Goal: Transaction & Acquisition: Purchase product/service

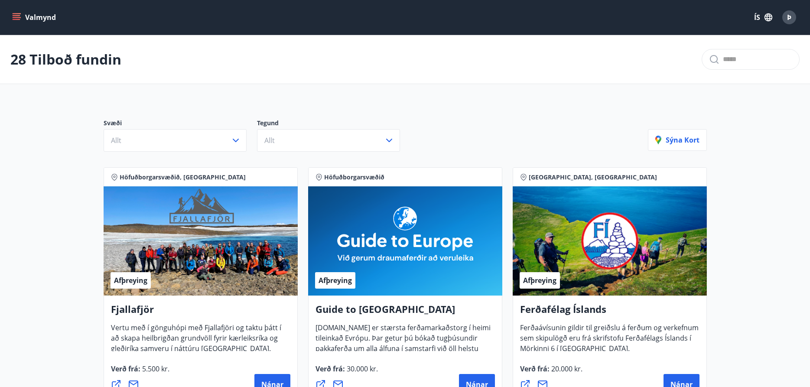
click at [14, 18] on icon "menu" at bounding box center [18, 17] width 10 height 1
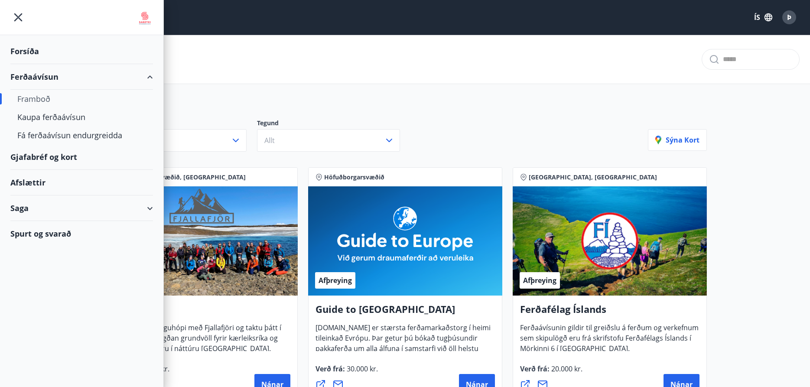
click at [55, 75] on div "Ferðaávísun" at bounding box center [81, 77] width 143 height 26
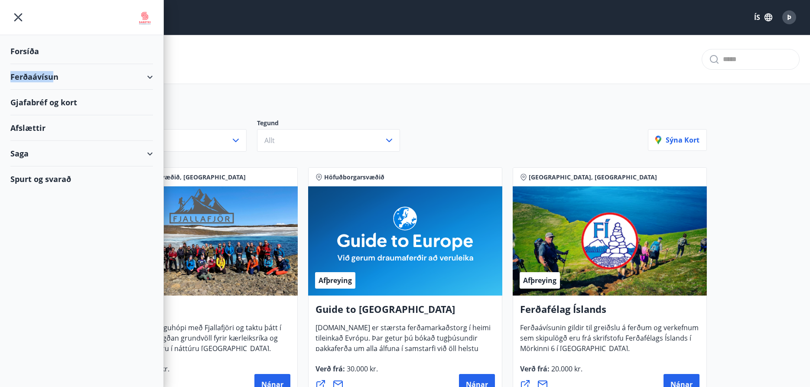
click at [55, 75] on div "Ferðaávísun" at bounding box center [81, 77] width 143 height 26
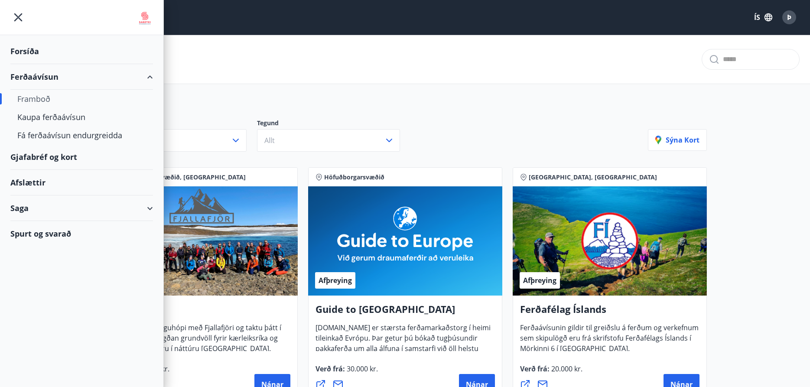
click at [36, 97] on div "Framboð" at bounding box center [81, 99] width 129 height 18
click at [45, 99] on div "Framboð" at bounding box center [81, 99] width 129 height 18
click at [75, 115] on div "Kaupa ferðaávísun" at bounding box center [81, 117] width 129 height 18
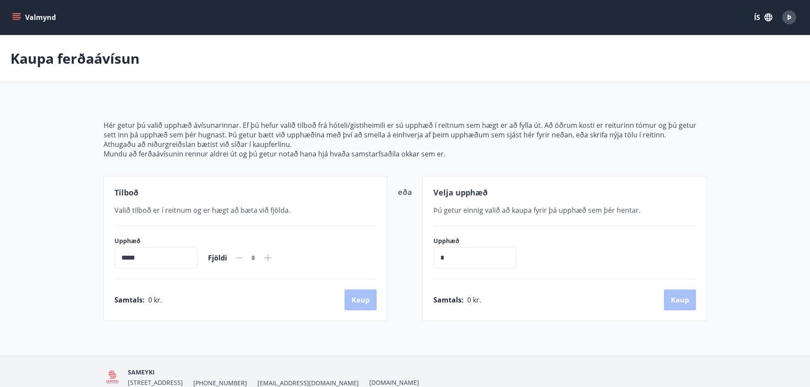
click at [14, 14] on icon "menu" at bounding box center [16, 17] width 9 height 9
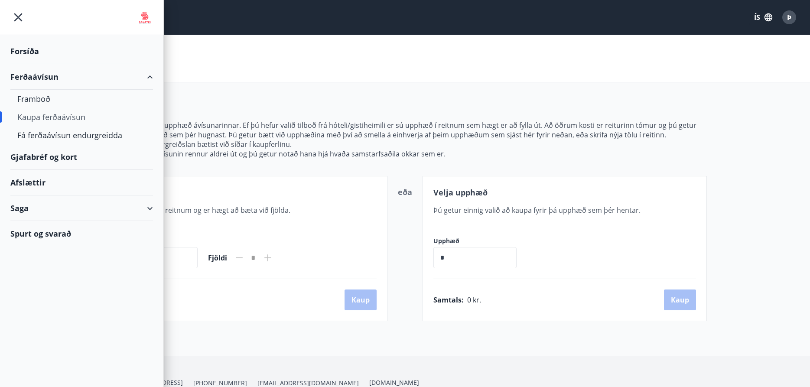
click at [38, 75] on div "Ferðaávísun" at bounding box center [81, 77] width 143 height 26
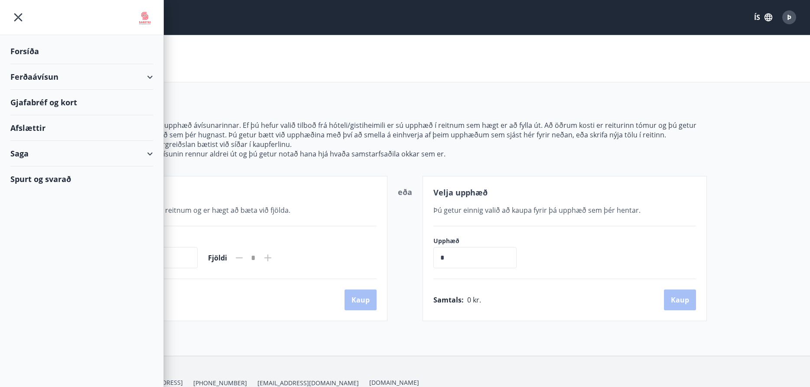
click at [38, 75] on div "Ferðaávísun" at bounding box center [81, 77] width 143 height 26
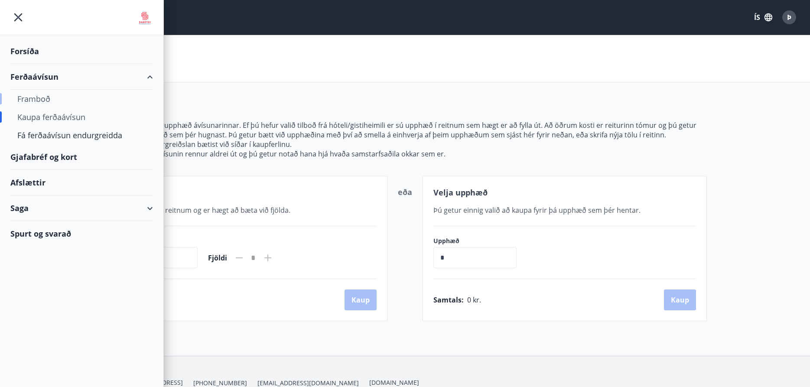
click at [43, 96] on div "Framboð" at bounding box center [81, 99] width 129 height 18
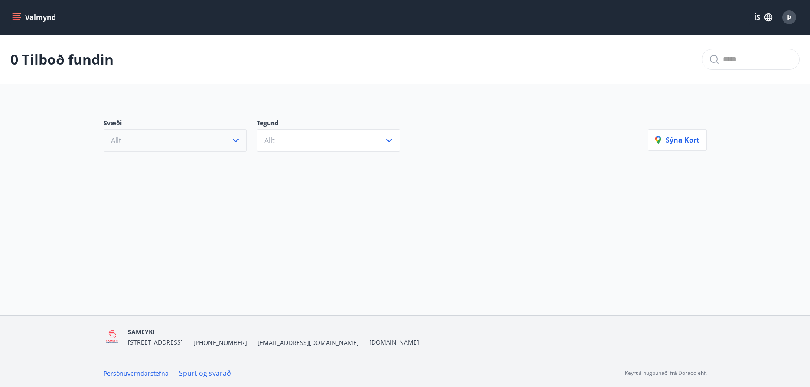
click at [236, 138] on icon "button" at bounding box center [236, 140] width 10 height 10
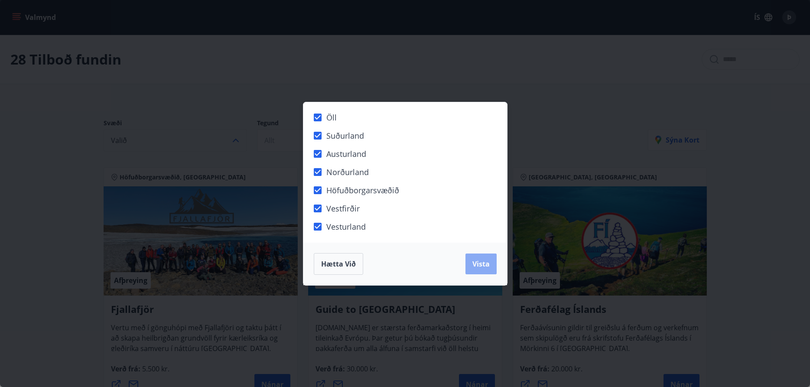
click at [482, 269] on button "Vista" at bounding box center [480, 264] width 31 height 21
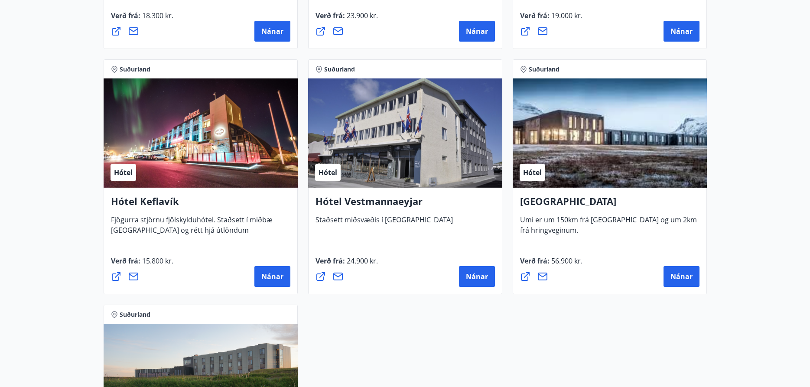
scroll to position [1785, 0]
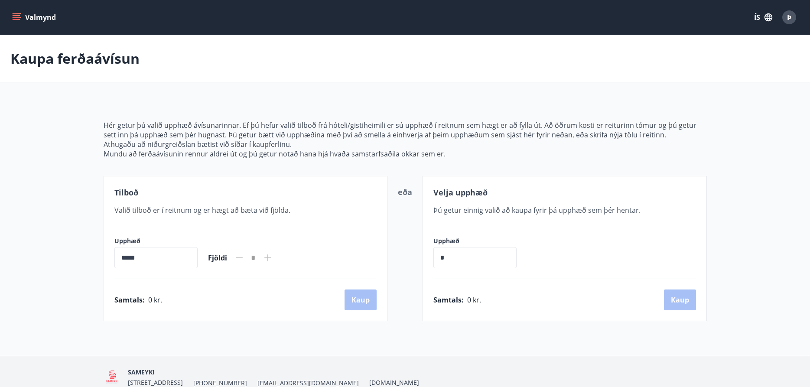
click at [33, 16] on button "Valmynd" at bounding box center [34, 18] width 49 height 16
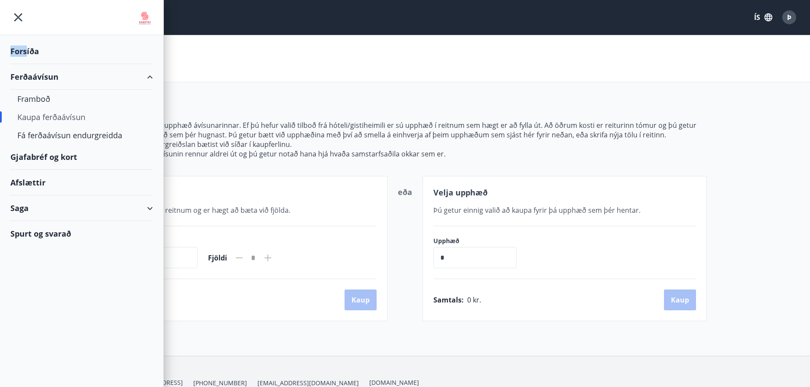
click at [27, 52] on div "Forsíða" at bounding box center [81, 52] width 143 height 26
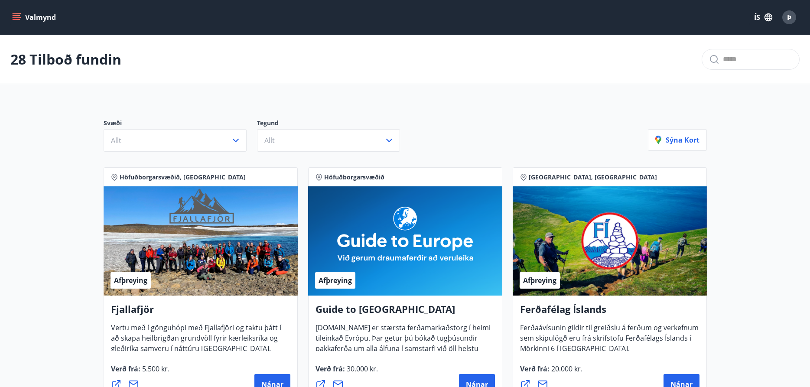
click at [16, 19] on icon "menu" at bounding box center [17, 19] width 8 height 1
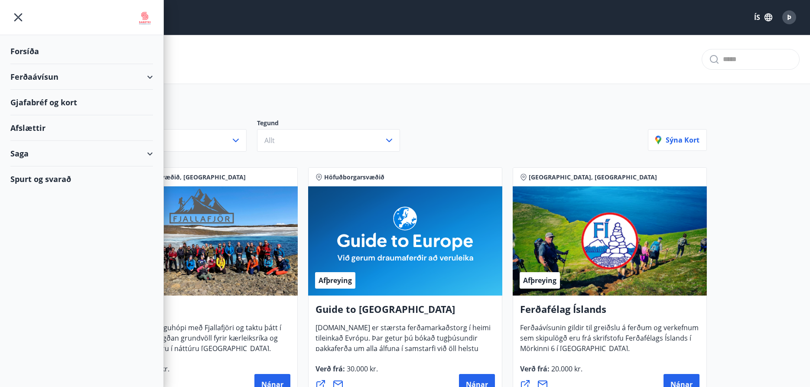
click at [25, 53] on div "Forsíða" at bounding box center [81, 52] width 143 height 26
